Goal: Task Accomplishment & Management: Manage account settings

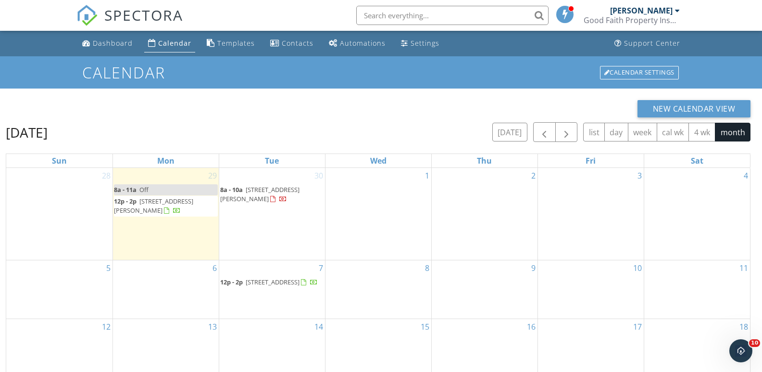
click at [429, 4] on li at bounding box center [450, 15] width 206 height 31
click at [396, 14] on input "text" at bounding box center [452, 15] width 192 height 19
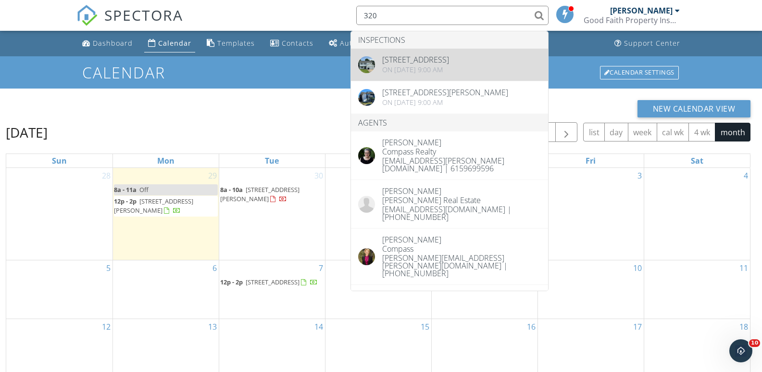
type input "320"
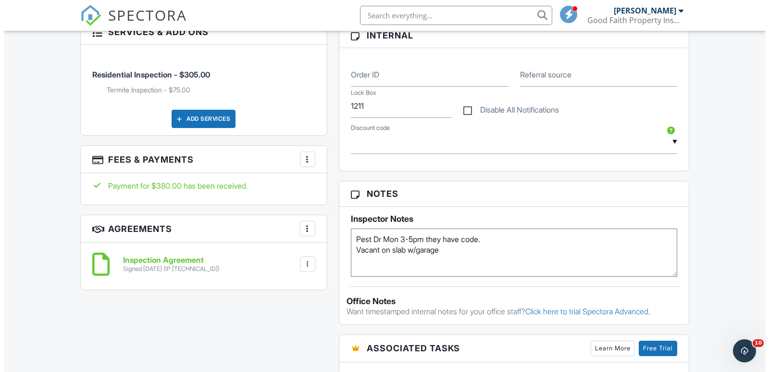
scroll to position [577, 0]
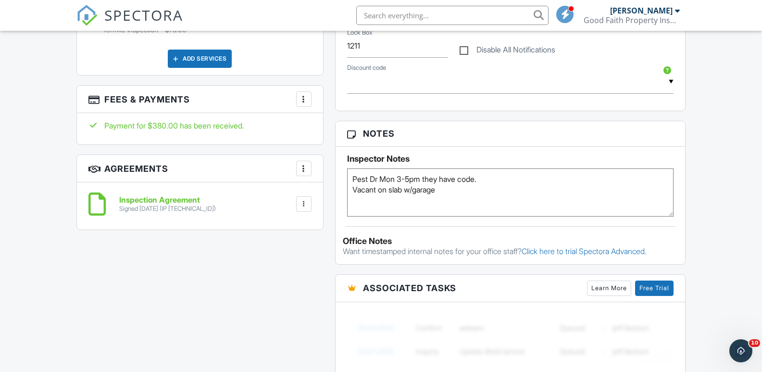
click at [305, 101] on div at bounding box center [304, 99] width 10 height 10
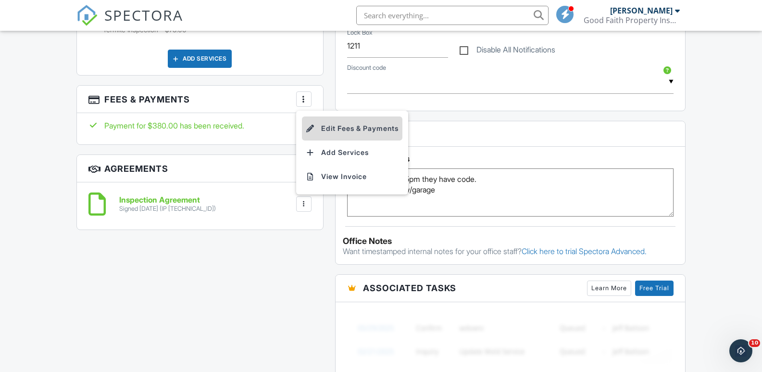
click at [351, 128] on li "Edit Fees & Payments" at bounding box center [352, 128] width 100 height 24
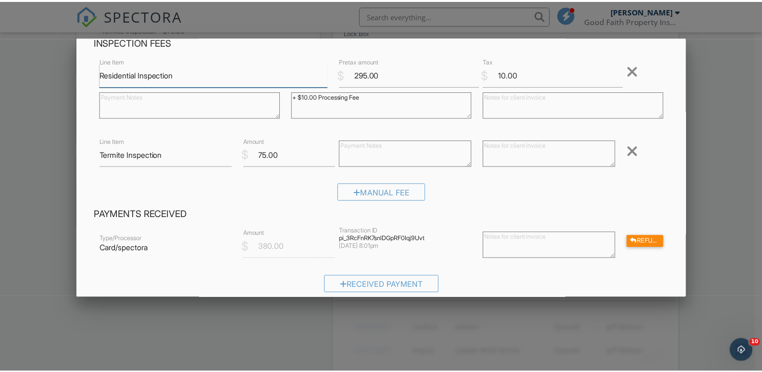
scroll to position [0, 0]
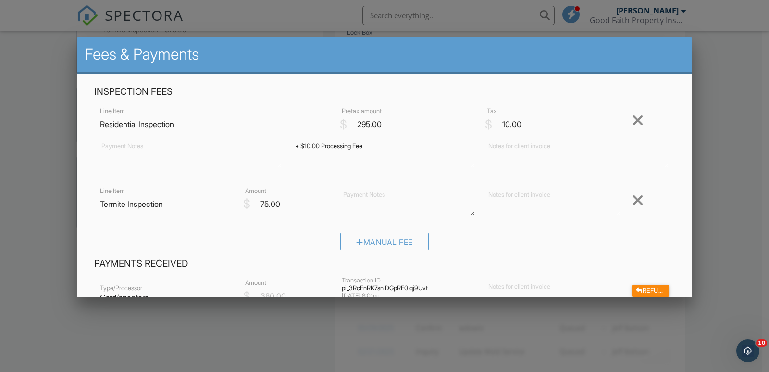
drag, startPoint x: 32, startPoint y: 174, endPoint x: 38, endPoint y: 178, distance: 6.9
click at [32, 174] on div at bounding box center [384, 184] width 769 height 464
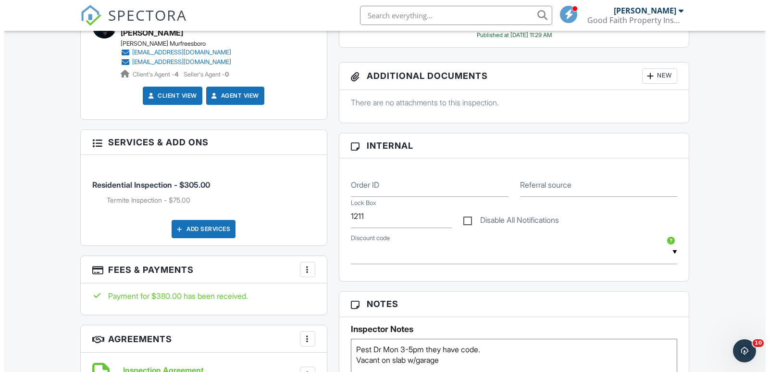
scroll to position [481, 0]
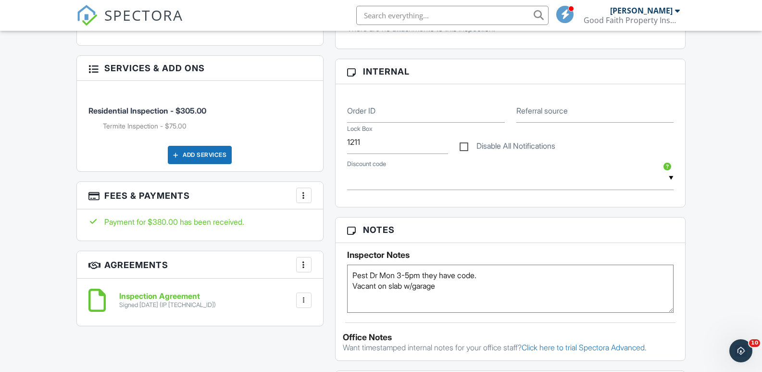
click at [303, 195] on div at bounding box center [304, 195] width 10 height 10
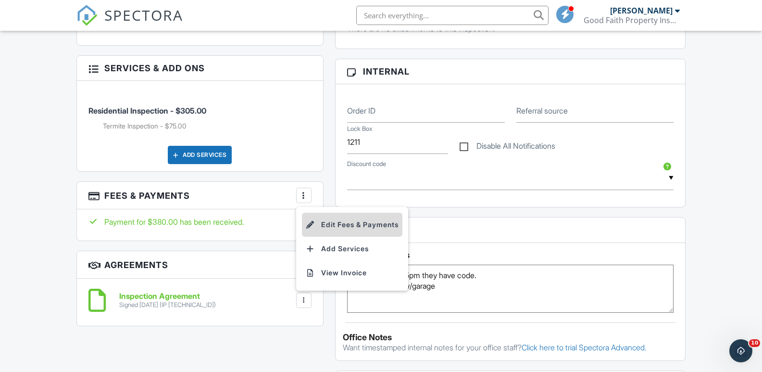
click at [345, 222] on li "Edit Fees & Payments" at bounding box center [352, 224] width 100 height 24
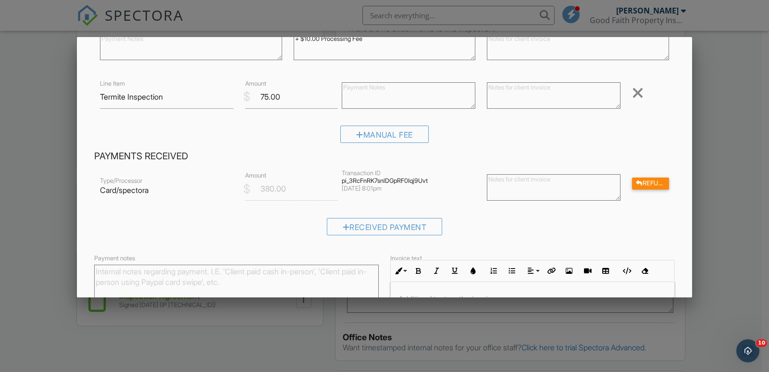
scroll to position [134, 0]
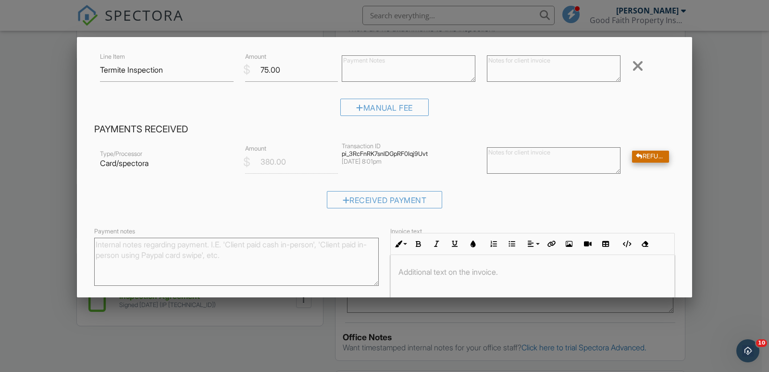
click at [646, 158] on div "Refund" at bounding box center [650, 156] width 37 height 12
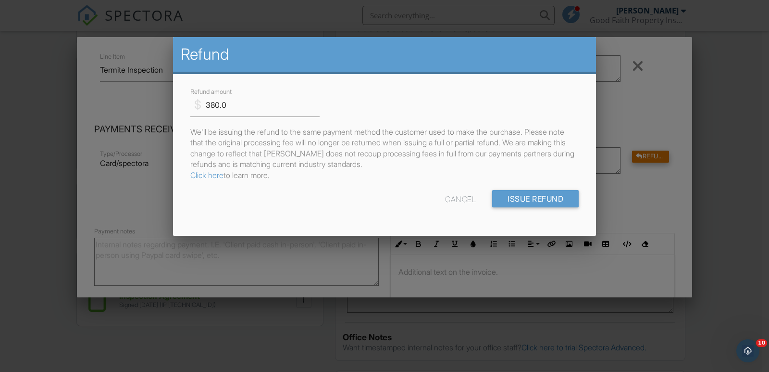
scroll to position [0, 0]
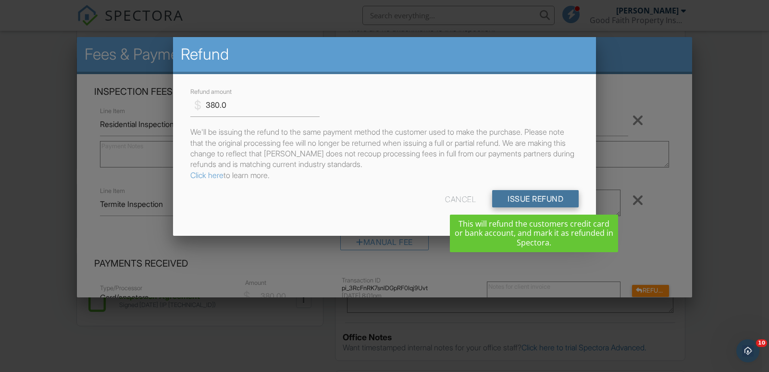
click at [510, 197] on input "Issue Refund" at bounding box center [535, 198] width 87 height 17
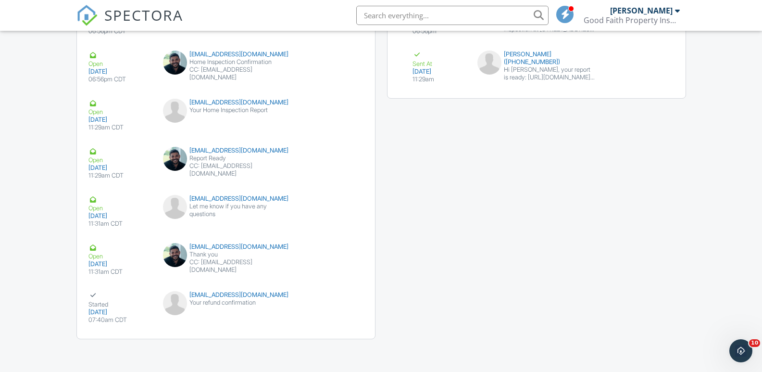
scroll to position [1217, 0]
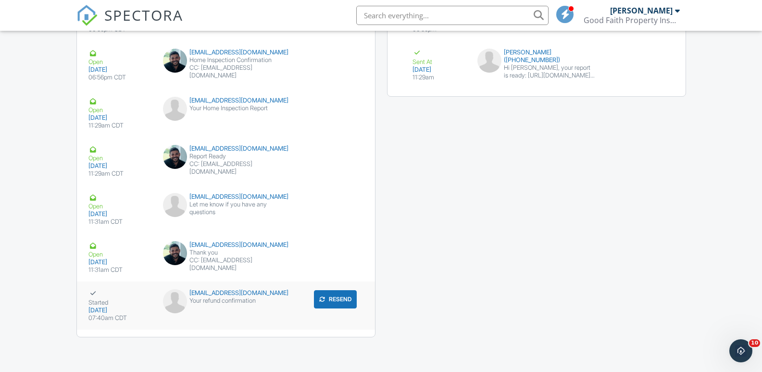
click at [209, 301] on div "Your refund confirmation" at bounding box center [226, 301] width 126 height 8
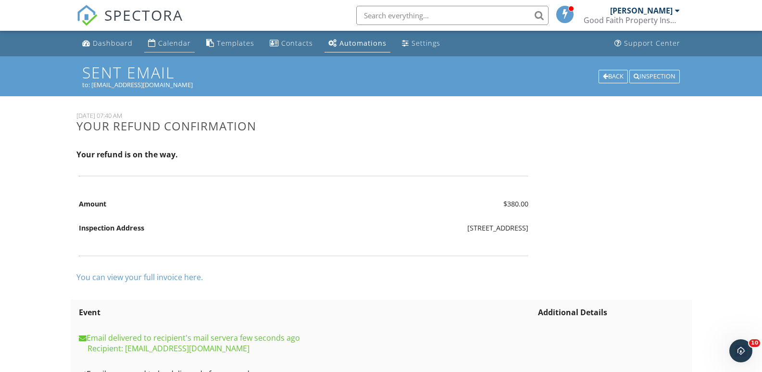
click at [179, 45] on div "Calendar" at bounding box center [174, 42] width 33 height 9
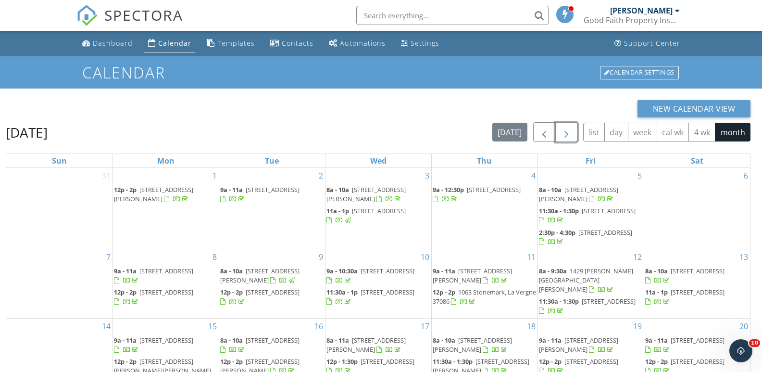
click at [570, 131] on span "button" at bounding box center [567, 132] width 12 height 12
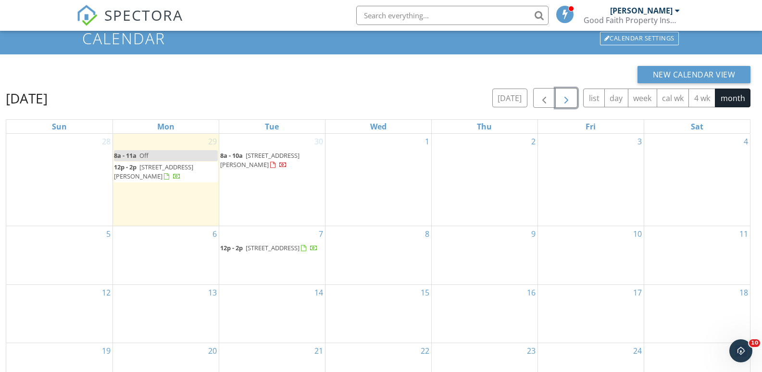
scroll to position [32, 0]
